Goal: Task Accomplishment & Management: Manage account settings

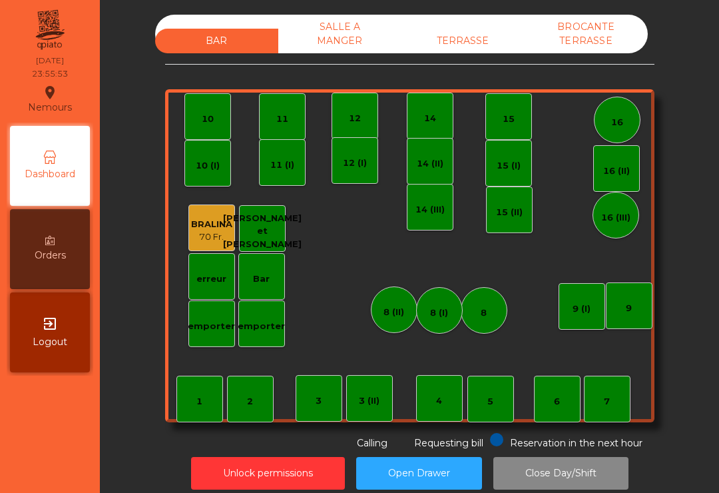
click at [331, 45] on div "SALLE A MANGER" at bounding box center [339, 34] width 123 height 39
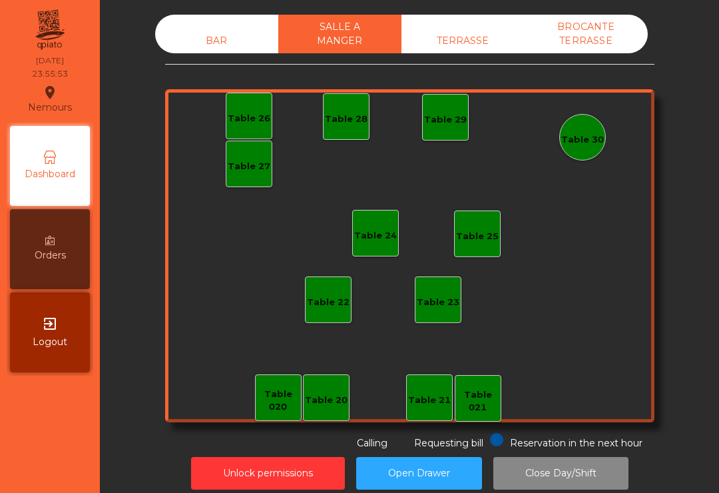
click at [473, 47] on div "TERRASSE" at bounding box center [463, 41] width 123 height 25
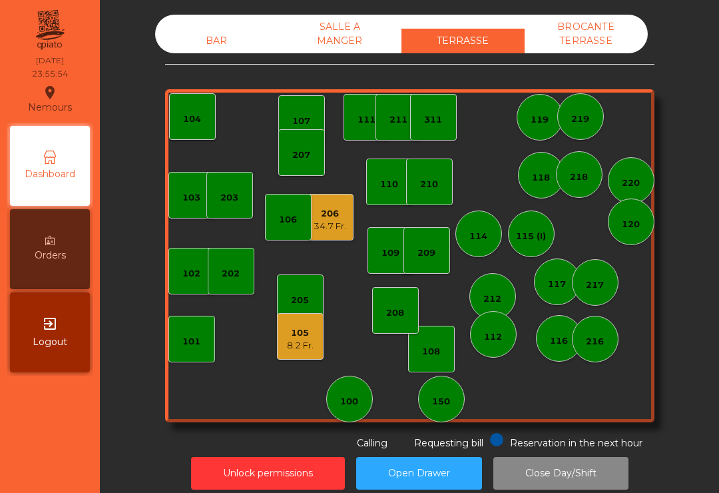
click at [606, 31] on div "BROCANTE TERRASSE" at bounding box center [586, 34] width 123 height 39
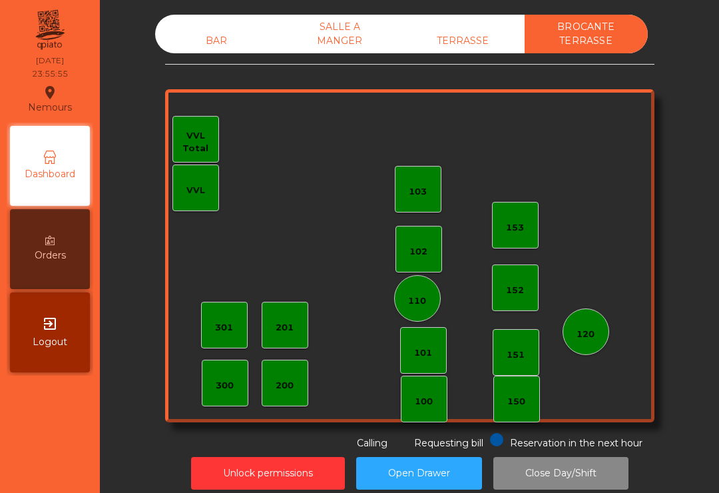
click at [450, 29] on div "TERRASSE" at bounding box center [463, 41] width 123 height 25
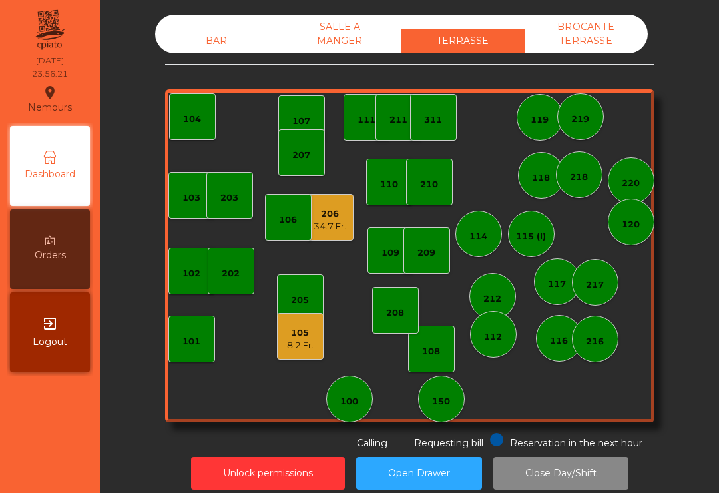
click at [332, 226] on div "34.7 Fr." at bounding box center [330, 226] width 33 height 13
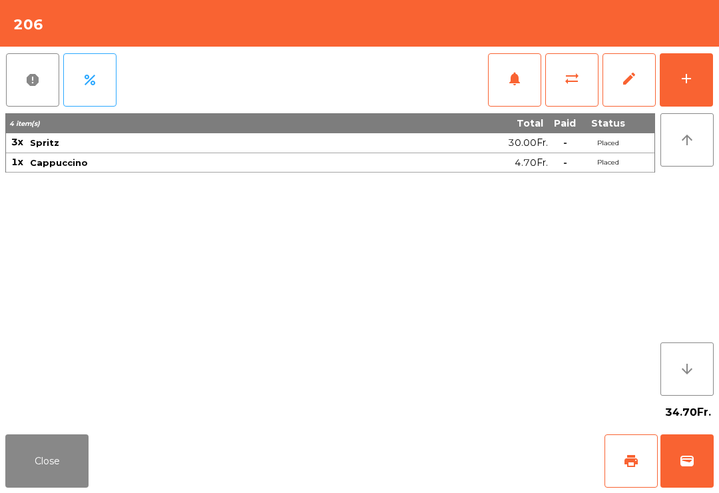
click at [60, 480] on button "Close" at bounding box center [46, 460] width 83 height 53
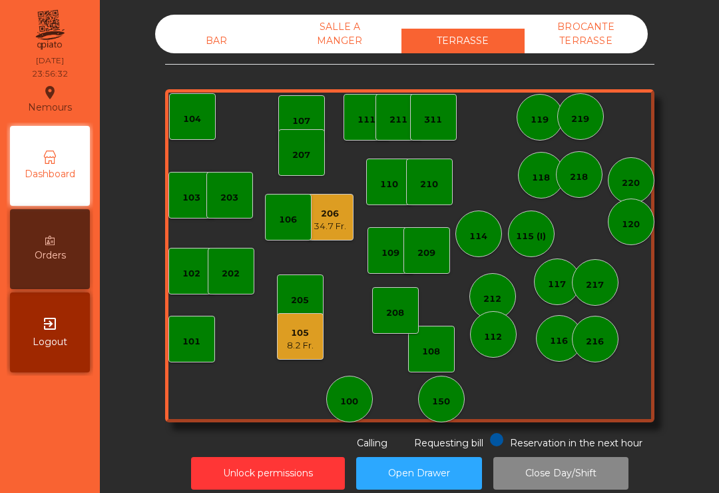
click at [306, 343] on div "8.2 Fr." at bounding box center [300, 345] width 27 height 13
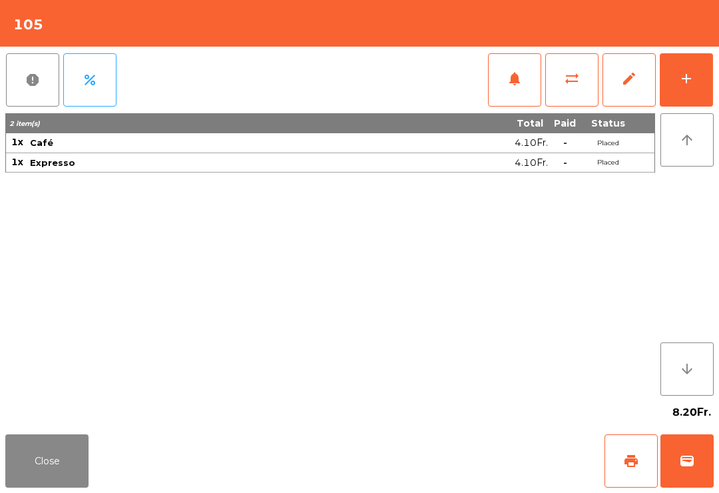
click at [51, 467] on button "Close" at bounding box center [46, 460] width 83 height 53
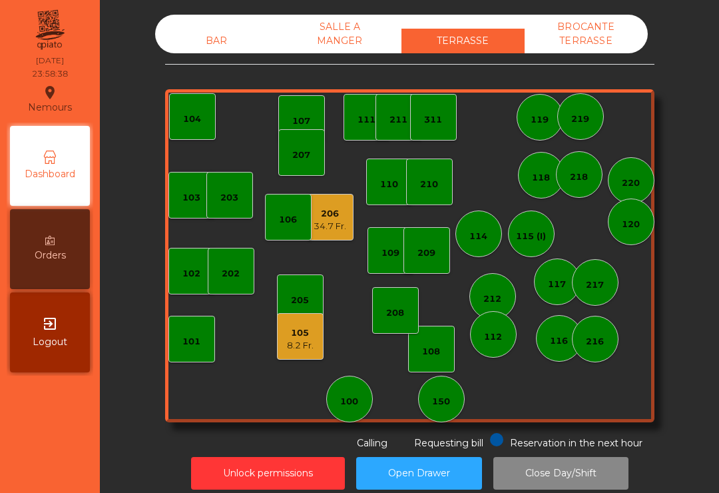
click at [592, 47] on div "BROCANTE TERRASSE" at bounding box center [586, 34] width 123 height 39
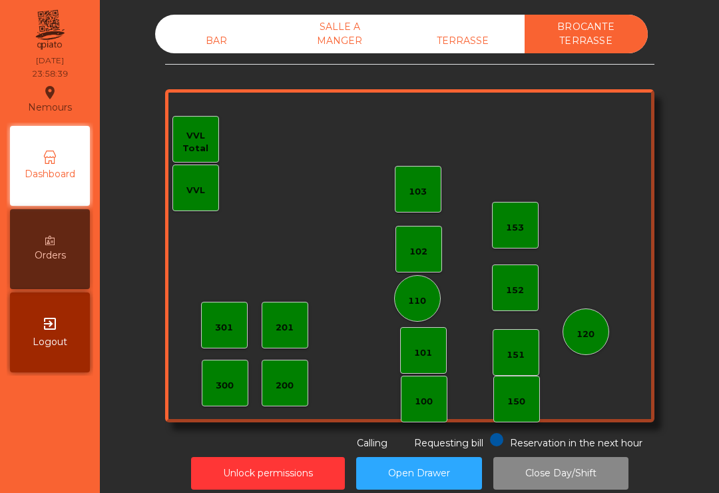
click at [465, 47] on div "TERRASSE" at bounding box center [463, 41] width 123 height 25
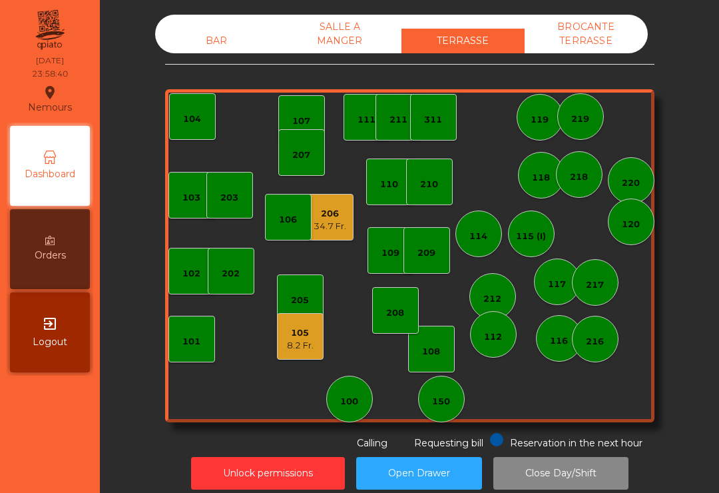
click at [352, 39] on div "SALLE A MANGER" at bounding box center [339, 34] width 123 height 39
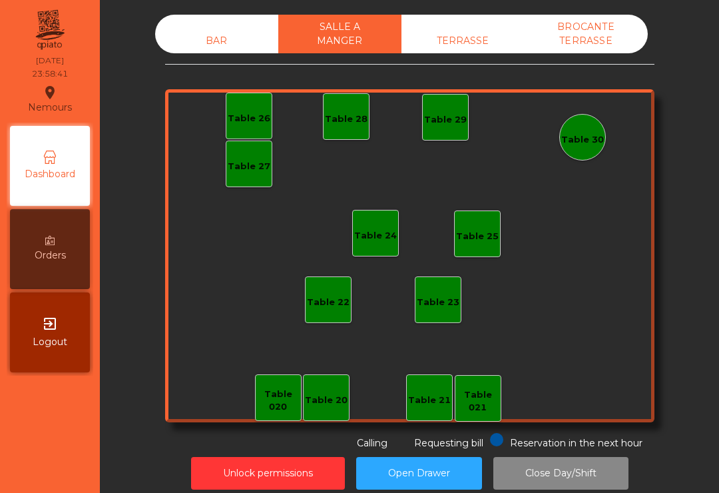
click at [218, 42] on div "BAR" at bounding box center [216, 41] width 123 height 25
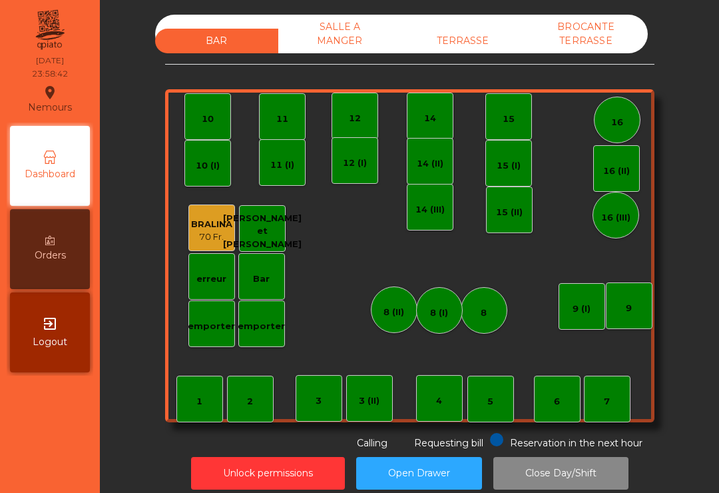
click at [474, 46] on div "TERRASSE" at bounding box center [463, 41] width 123 height 25
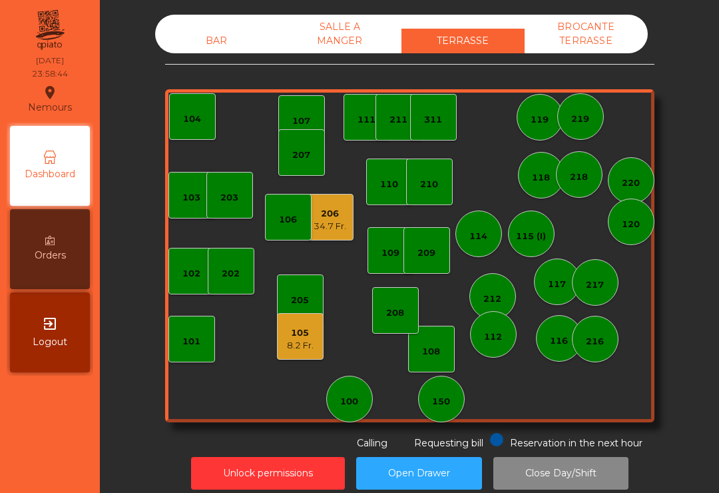
click at [288, 470] on button "Unlock permissions" at bounding box center [268, 473] width 154 height 33
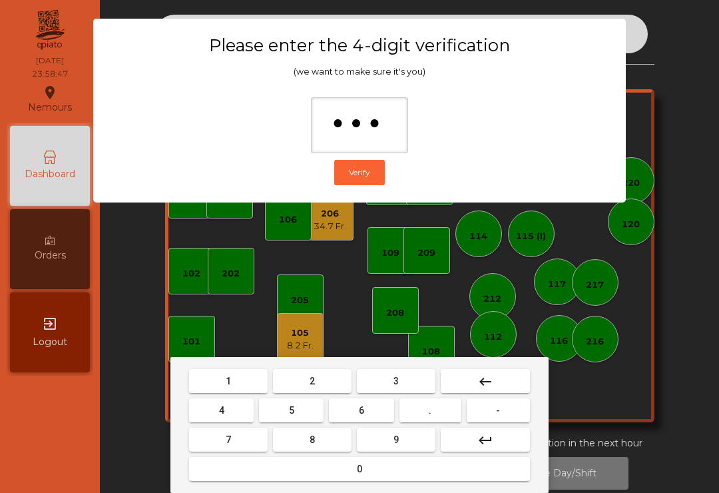
type input "****"
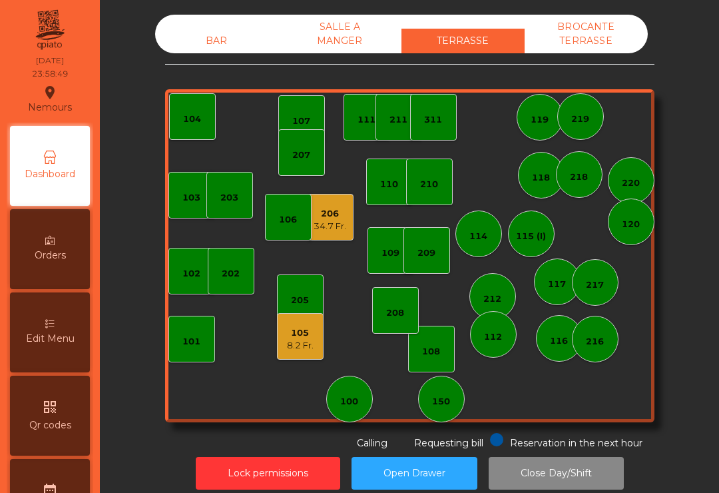
click at [336, 226] on div "34.7 Fr." at bounding box center [330, 226] width 33 height 13
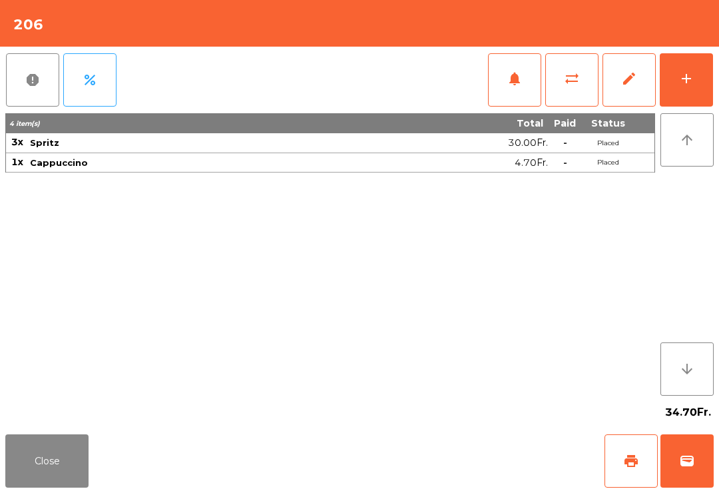
click at [629, 81] on span "edit" at bounding box center [630, 79] width 16 height 16
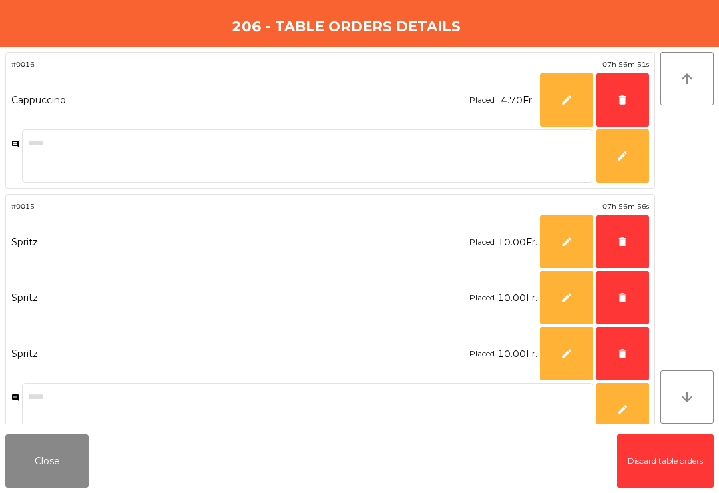
click at [624, 102] on span "delete" at bounding box center [623, 100] width 12 height 12
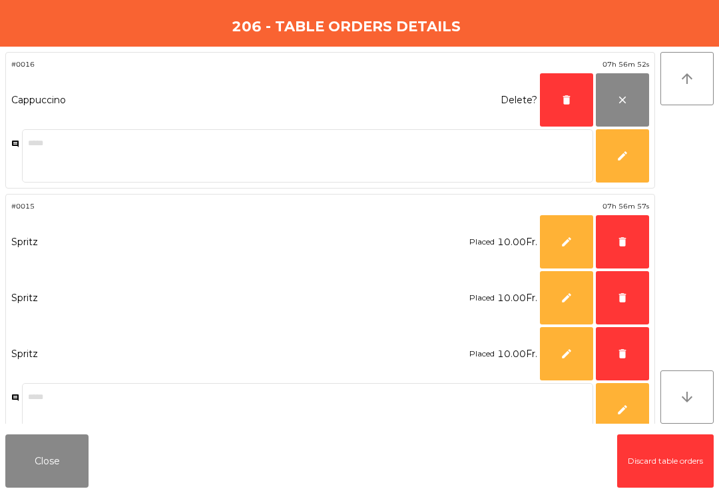
click at [618, 240] on span "delete" at bounding box center [623, 242] width 12 height 12
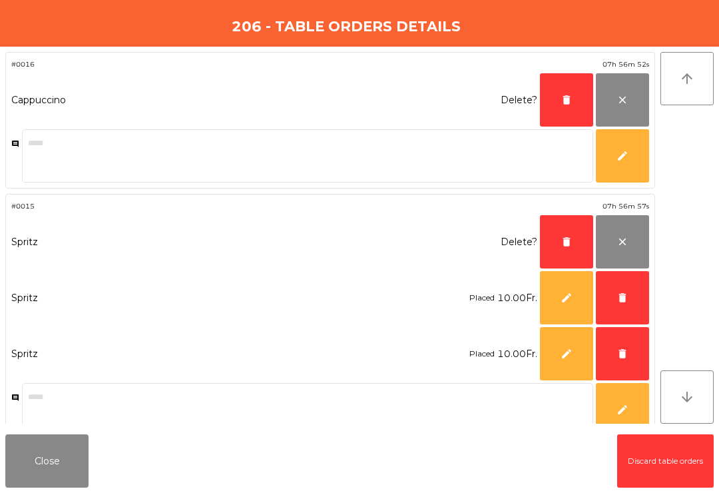
click at [614, 304] on button "delete" at bounding box center [622, 297] width 53 height 53
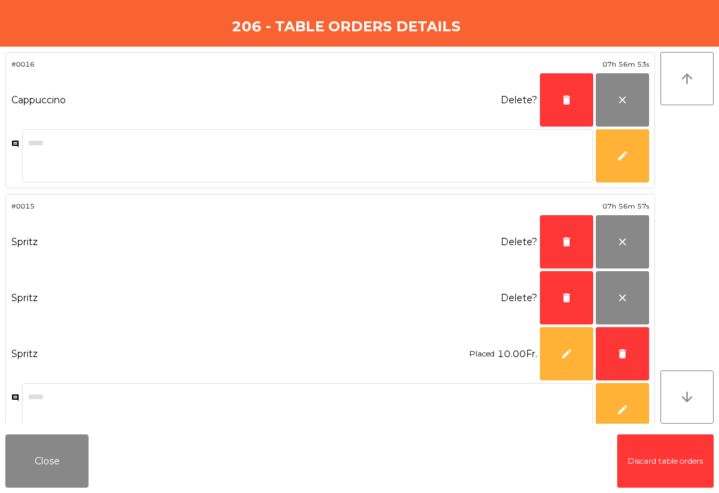
click at [627, 362] on button "delete" at bounding box center [622, 353] width 53 height 53
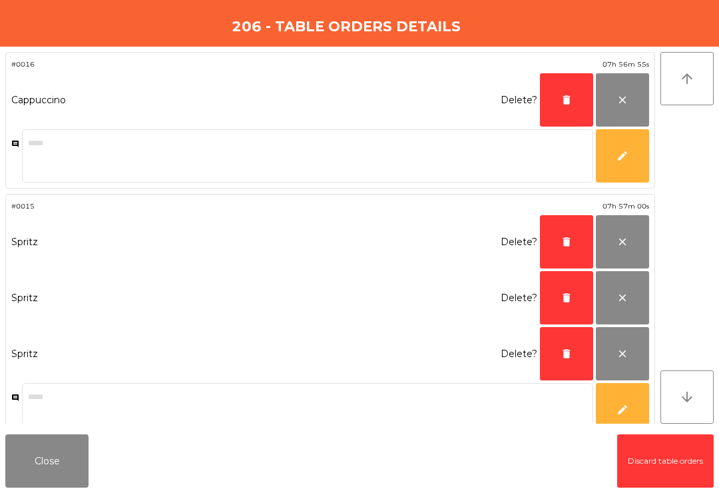
click at [565, 359] on span "delete" at bounding box center [567, 354] width 12 height 12
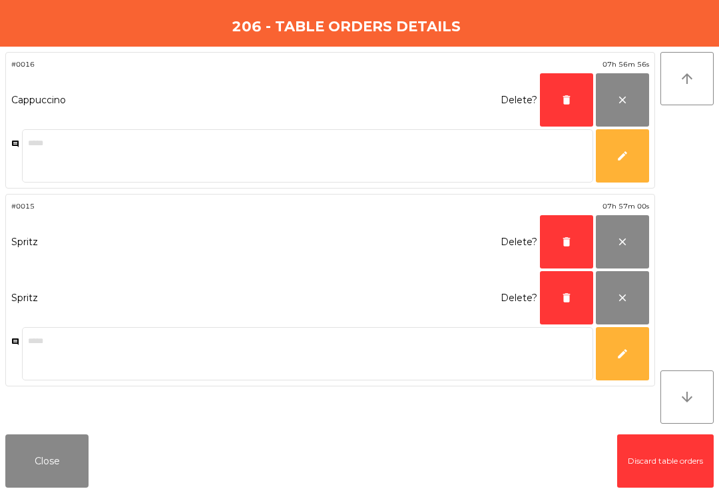
click at [566, 305] on button "delete" at bounding box center [566, 297] width 53 height 53
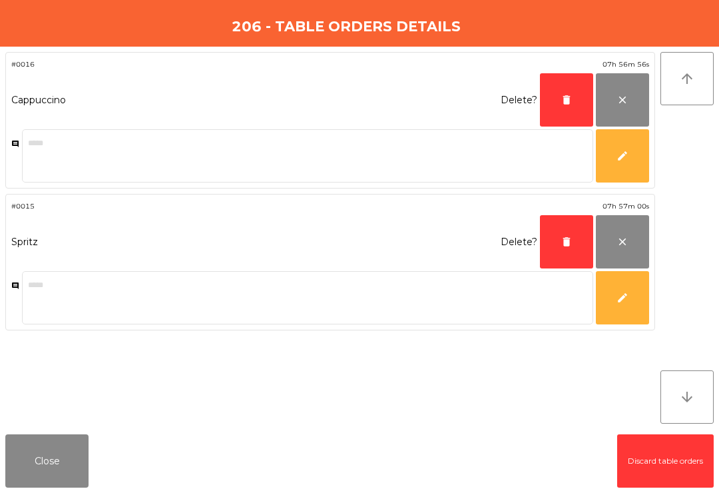
click at [568, 254] on button "delete" at bounding box center [566, 241] width 53 height 53
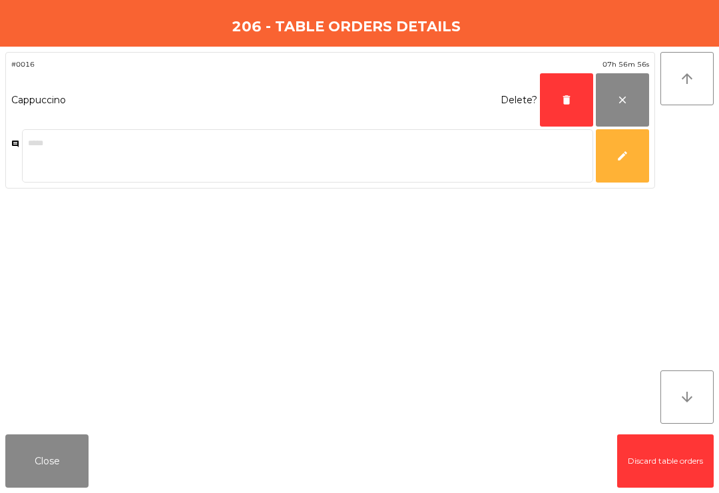
click at [564, 95] on span "delete" at bounding box center [567, 100] width 12 height 12
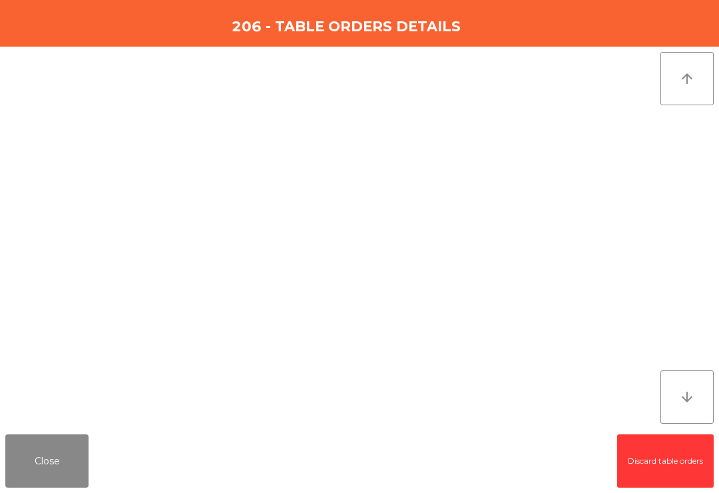
click at [76, 459] on button "Close" at bounding box center [46, 460] width 83 height 53
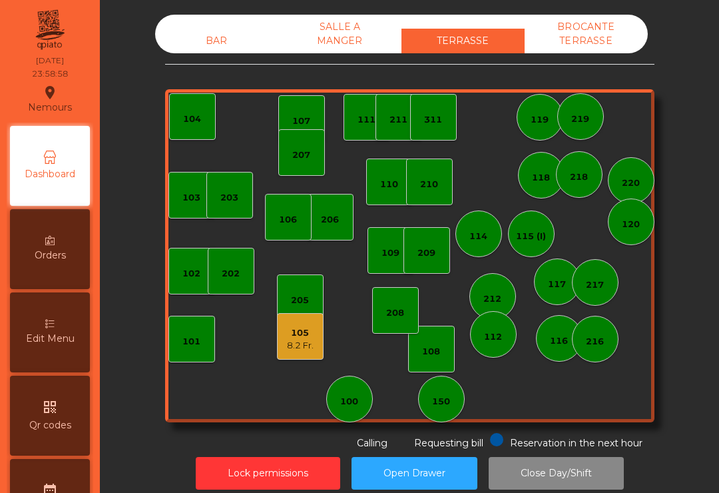
click at [306, 342] on div "8.2 Fr." at bounding box center [300, 345] width 27 height 13
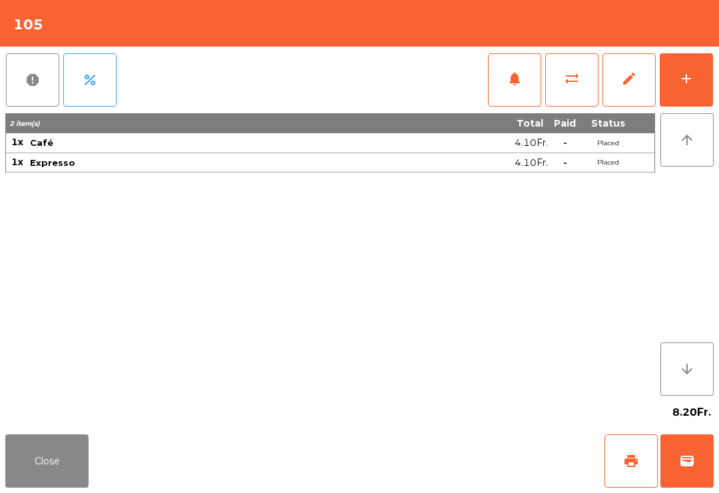
click at [628, 73] on span "edit" at bounding box center [630, 79] width 16 height 16
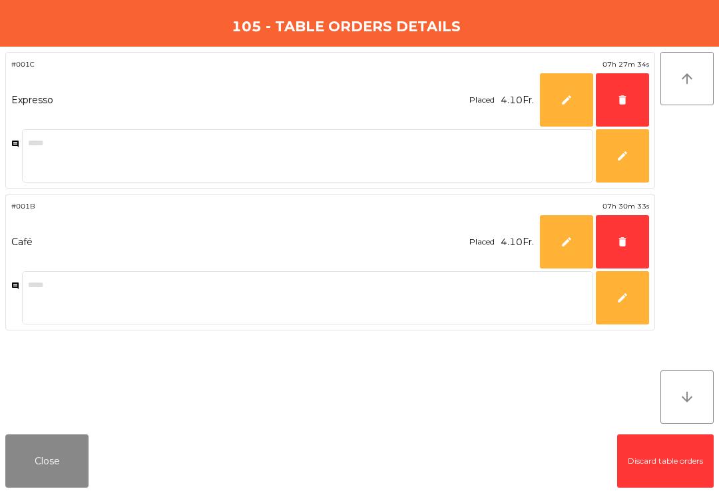
click at [623, 98] on span "delete" at bounding box center [623, 100] width 12 height 12
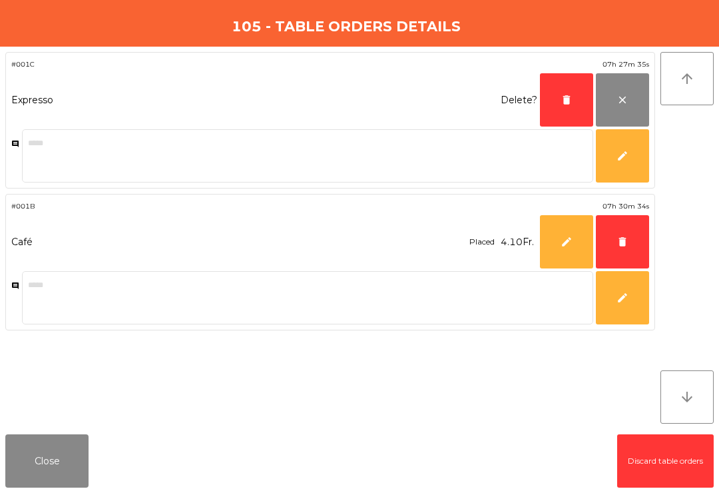
click at [613, 245] on button "delete" at bounding box center [622, 241] width 53 height 53
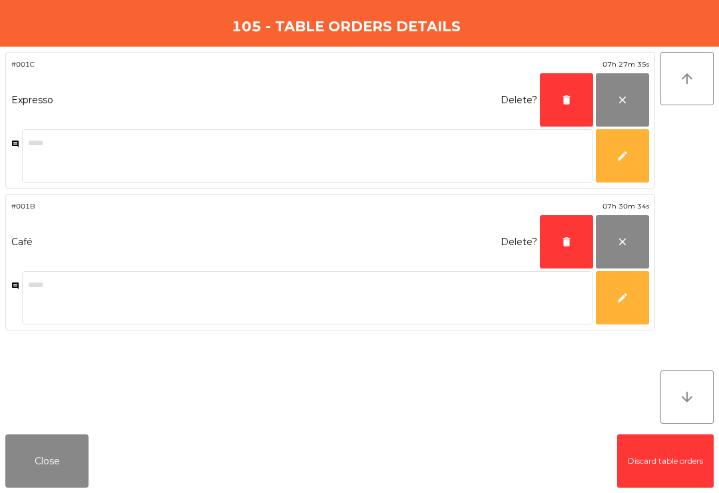
click at [558, 245] on button "delete" at bounding box center [566, 241] width 53 height 53
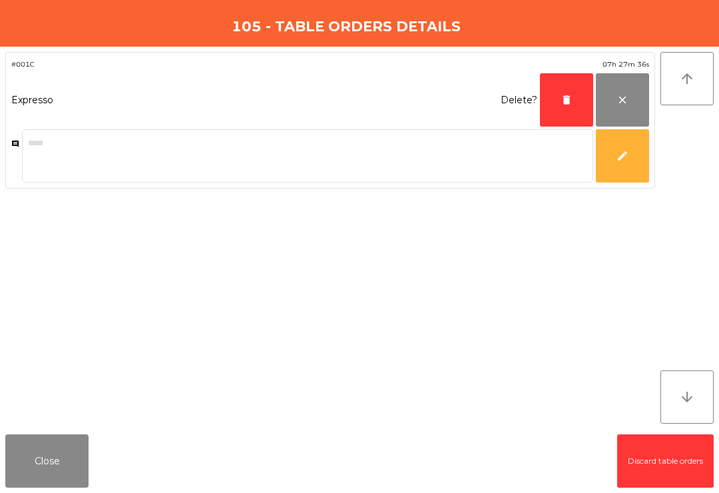
click at [566, 106] on button "delete" at bounding box center [566, 99] width 53 height 53
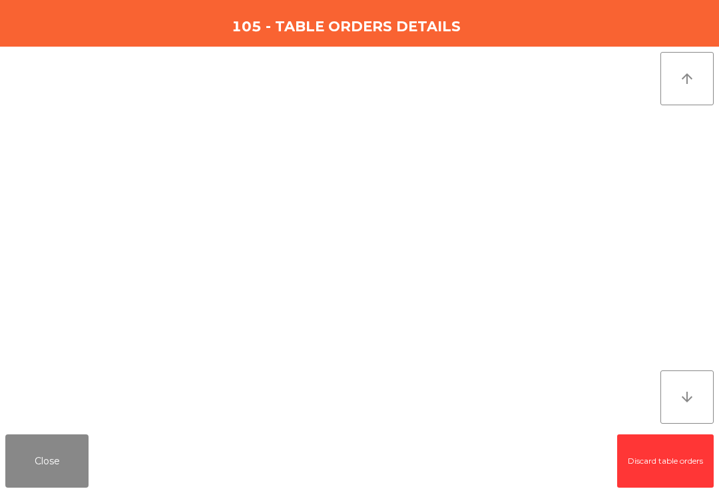
click at [59, 454] on button "Close" at bounding box center [46, 460] width 83 height 53
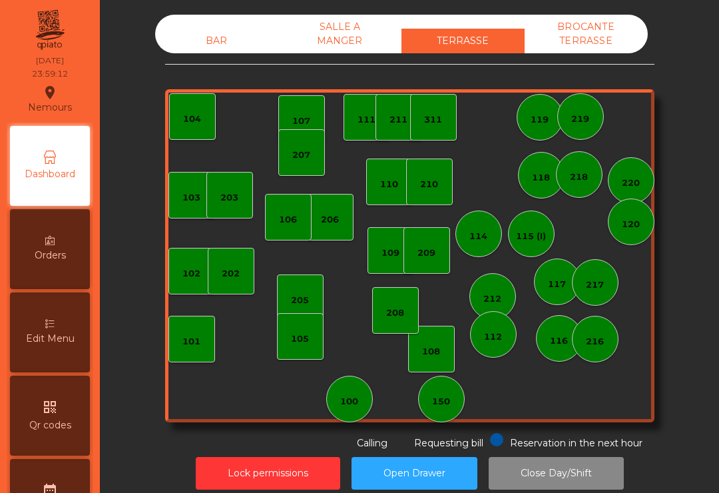
click at [290, 478] on button "Lock permissions" at bounding box center [268, 473] width 145 height 33
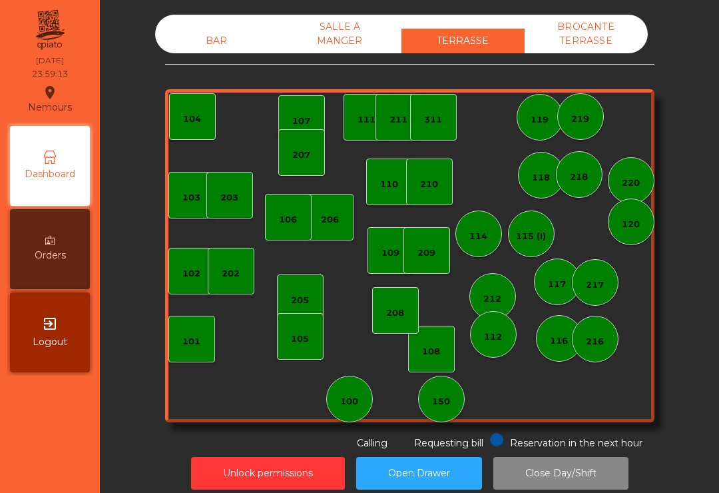
click at [562, 480] on button "Close Day/Shift" at bounding box center [561, 473] width 135 height 33
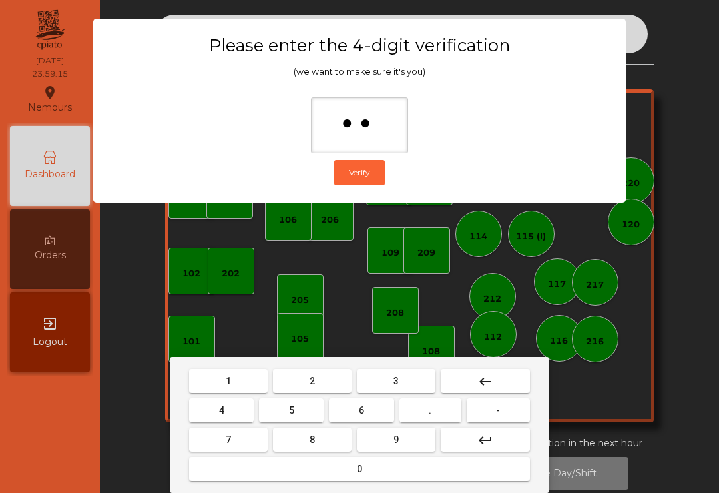
type input "***"
